Goal: Find specific page/section

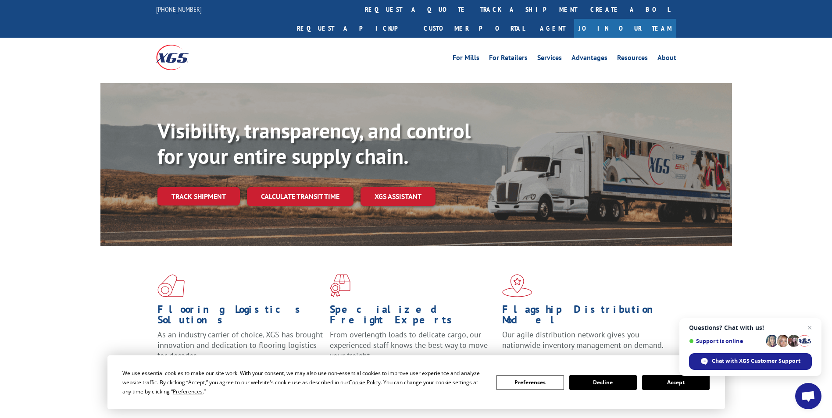
click at [677, 384] on button "Accept" at bounding box center [676, 382] width 68 height 15
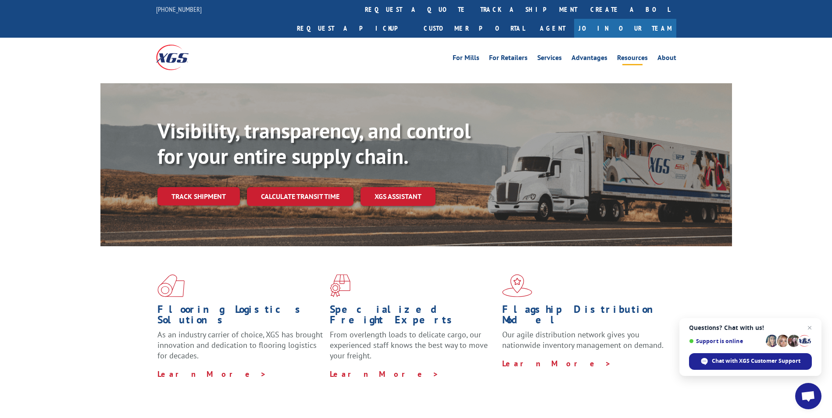
click at [632, 54] on link "Resources" at bounding box center [632, 59] width 31 height 10
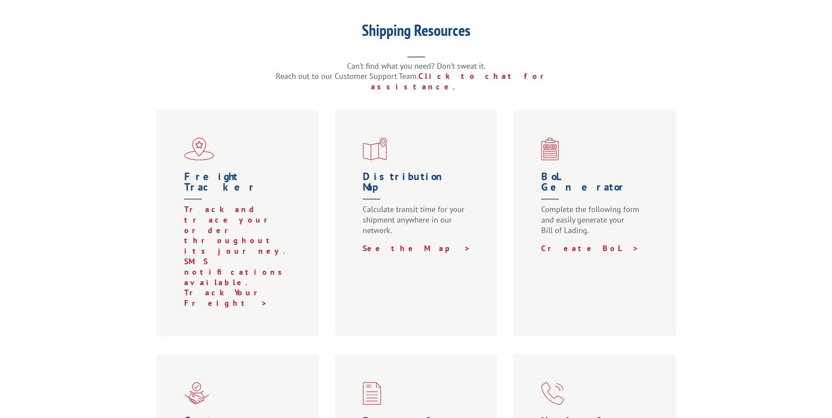
scroll to position [219, 0]
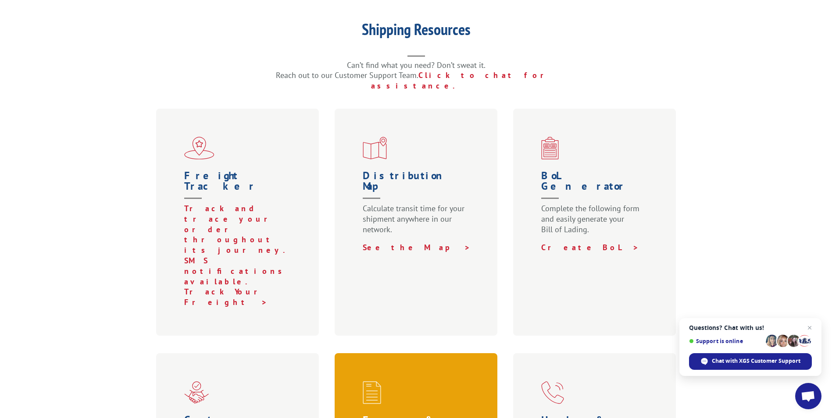
click at [395, 381] on span at bounding box center [418, 392] width 110 height 23
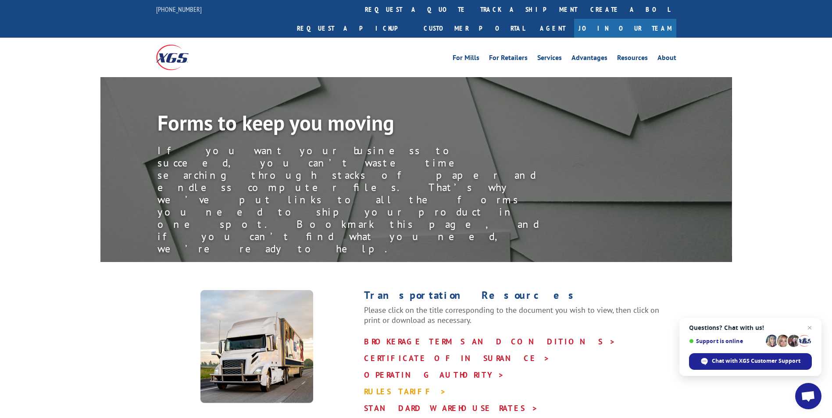
click at [403, 387] on link "RULES TARIFF >" at bounding box center [405, 392] width 82 height 10
